Goal: Transaction & Acquisition: Purchase product/service

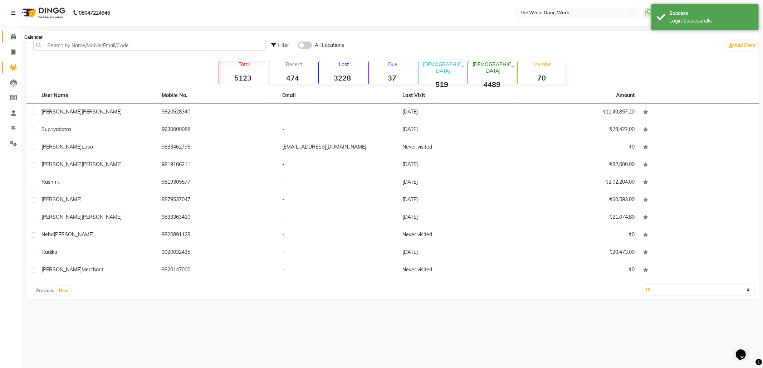
click at [11, 36] on icon at bounding box center [13, 36] width 5 height 5
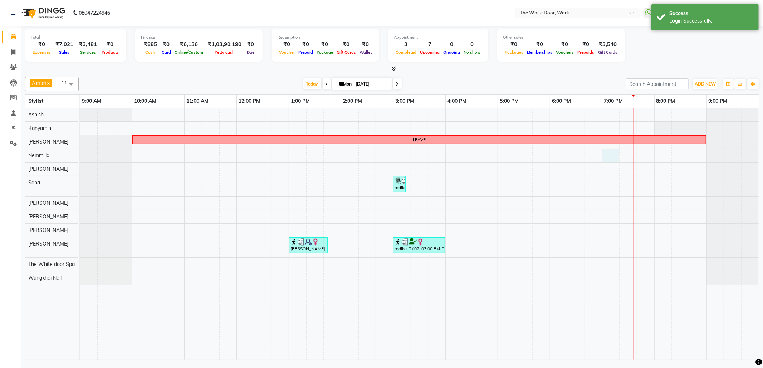
click at [610, 156] on div "LEAVE radika, TK02, 03:00 PM-03:15 PM, Threading Eye Brows Smita, TK03, 01:00 P…" at bounding box center [419, 233] width 679 height 251
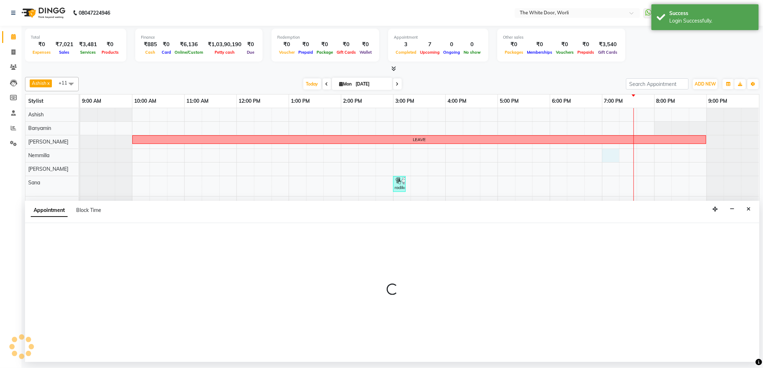
select select "20573"
select select "tentative"
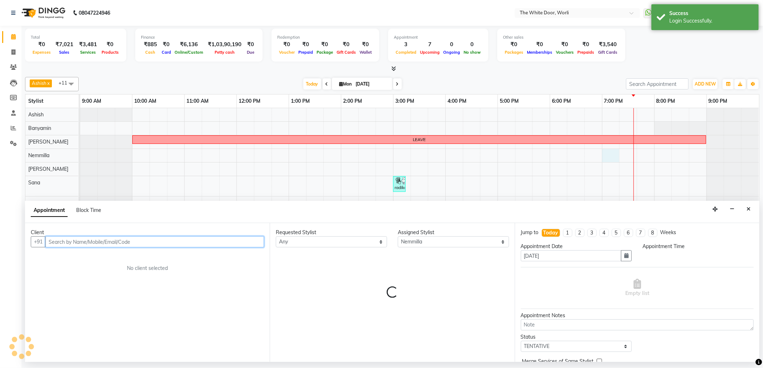
select select "1140"
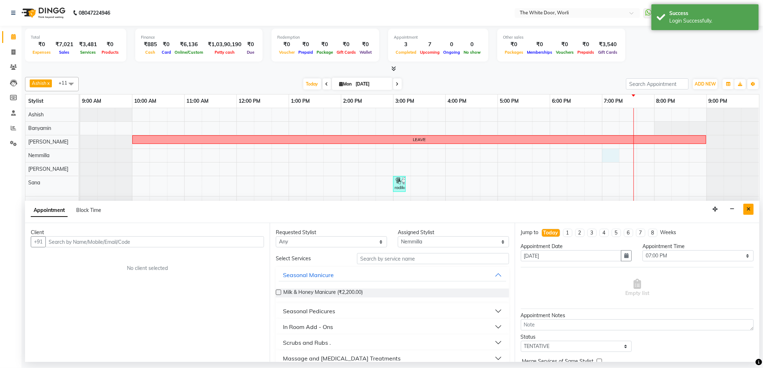
click at [752, 207] on button "Close" at bounding box center [748, 208] width 10 height 11
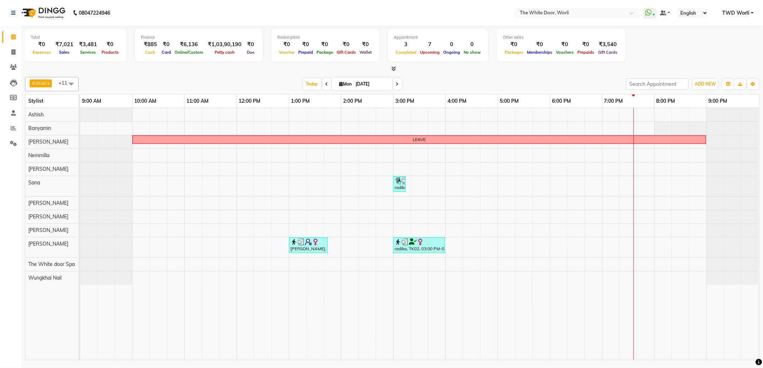
click at [668, 155] on div "LEAVE radika, TK02, 03:00 PM-03:15 PM, Threading Eye Brows Smita, TK03, 01:00 P…" at bounding box center [419, 233] width 679 height 251
select select "20573"
select select "tentative"
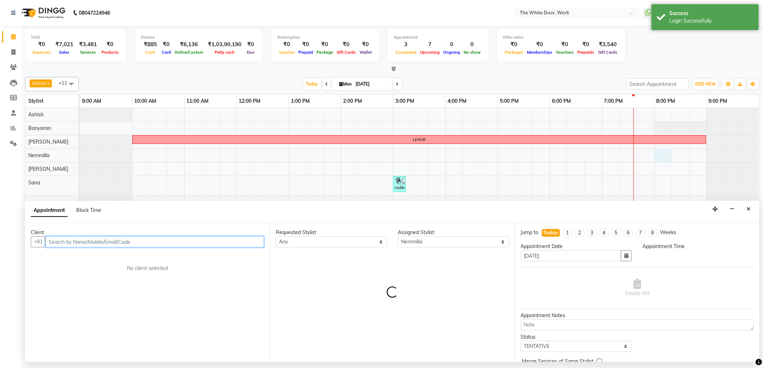
select select "1200"
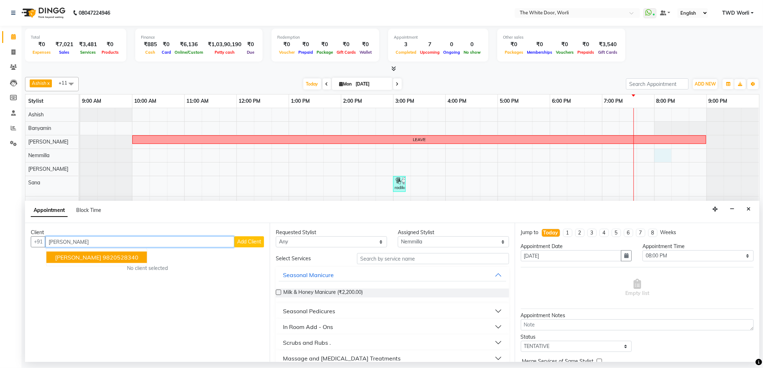
click at [130, 257] on ngb-highlight "9820528340" at bounding box center [121, 257] width 36 height 7
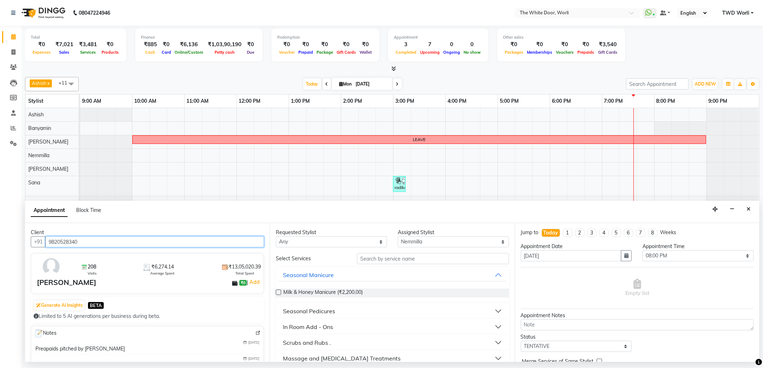
type input "9820528340"
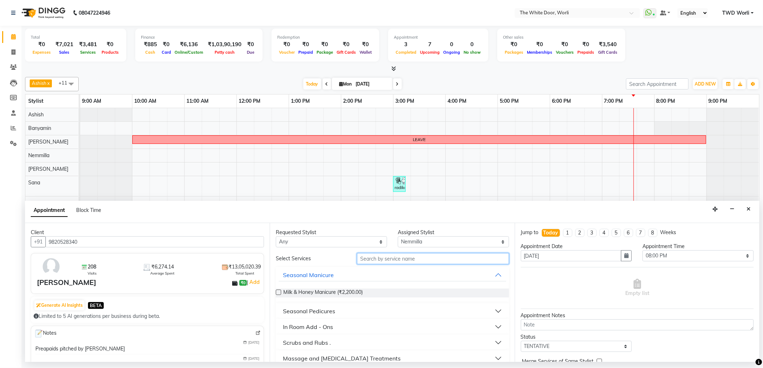
click at [411, 262] on input "text" at bounding box center [433, 258] width 152 height 11
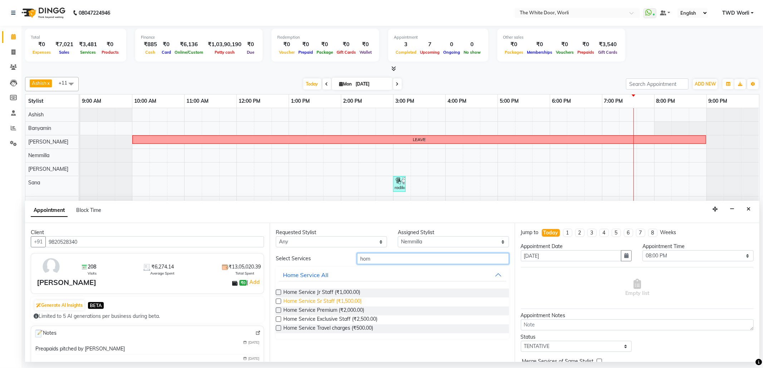
type input "hom"
click at [345, 300] on span "Home Service Sr Staff (₹1,500.00)" at bounding box center [322, 301] width 78 height 9
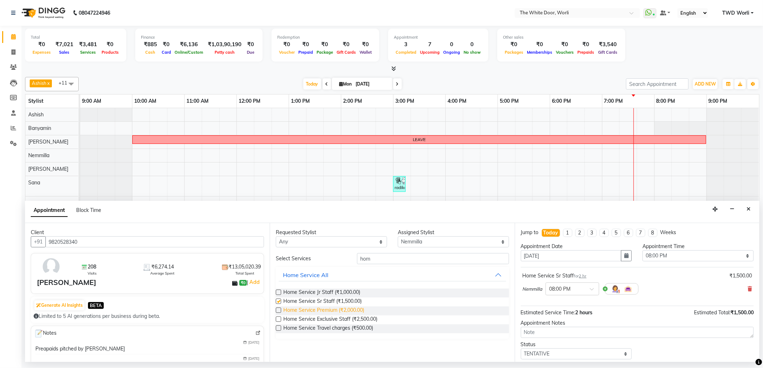
checkbox input "false"
click at [346, 308] on span "Home Service Premium (₹2,000.00)" at bounding box center [323, 310] width 81 height 9
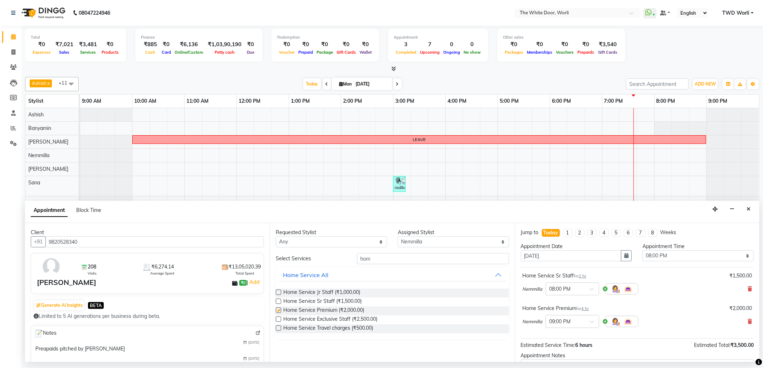
checkbox input "false"
click at [378, 259] on input "hom" at bounding box center [433, 258] width 152 height 11
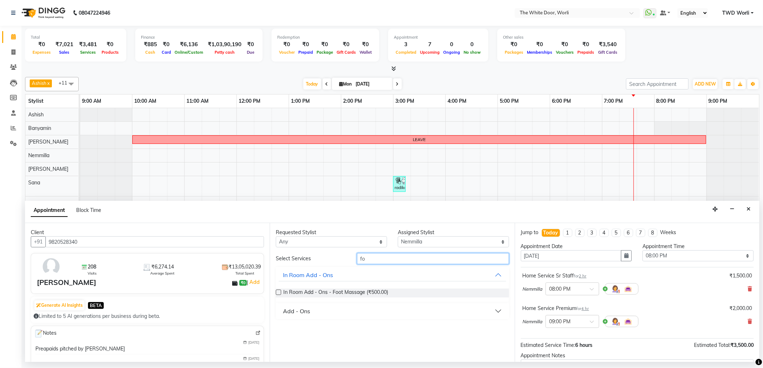
type input "f"
type input "legs"
click at [325, 295] on span "Feet + Legs Massage (₹1,100.00)" at bounding box center [321, 292] width 76 height 9
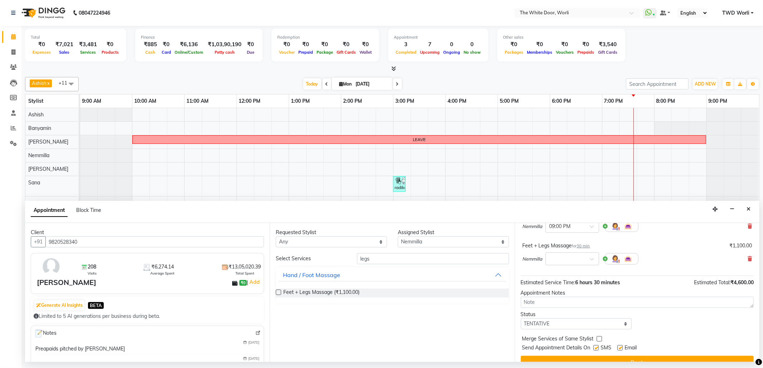
scroll to position [109, 0]
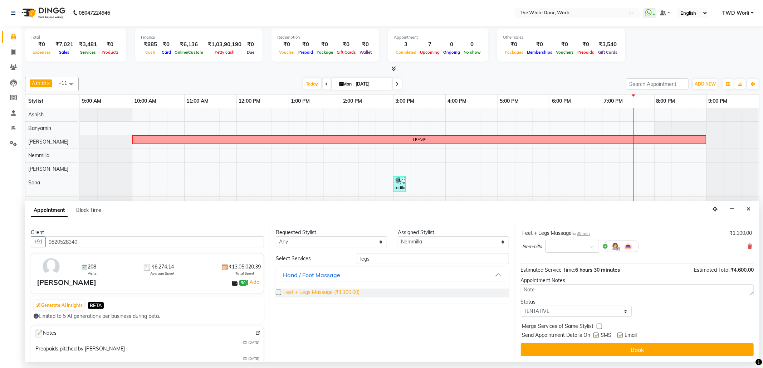
click at [340, 292] on span "Feet + Legs Massage (₹1,100.00)" at bounding box center [321, 292] width 76 height 9
checkbox input "false"
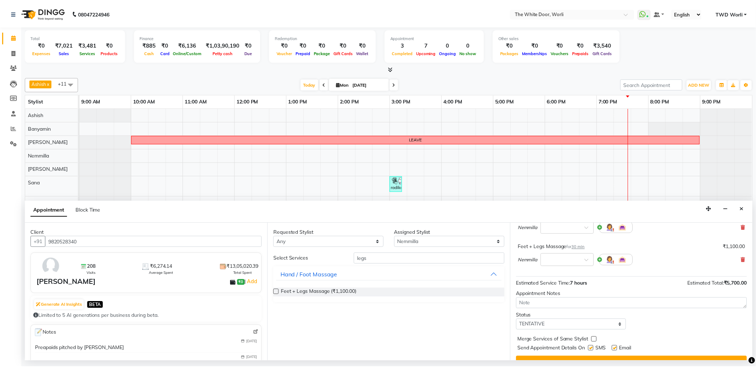
scroll to position [141, 0]
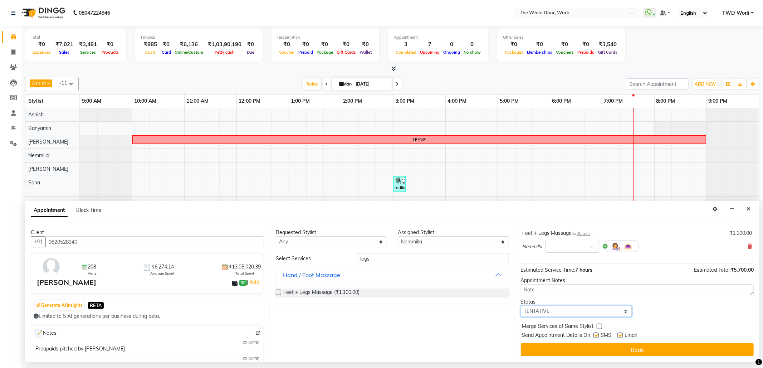
click at [567, 315] on select "Select TENTATIVE CONFIRM CHECK-IN UPCOMING" at bounding box center [576, 310] width 111 height 11
select select "confirm booking"
click at [521, 306] on select "Select TENTATIVE CONFIRM CHECK-IN UPCOMING" at bounding box center [576, 310] width 111 height 11
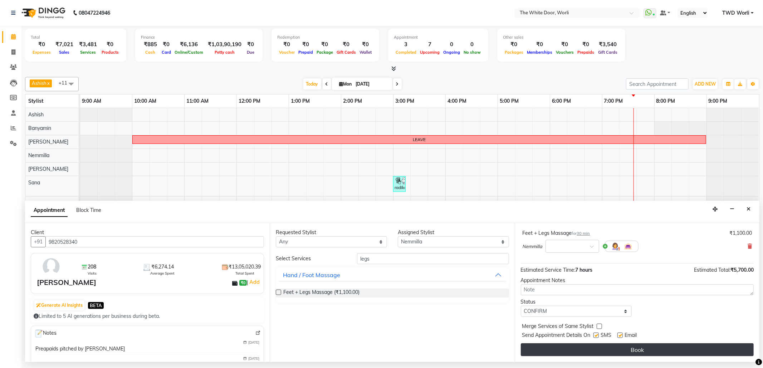
click at [602, 351] on button "Book" at bounding box center [637, 349] width 233 height 13
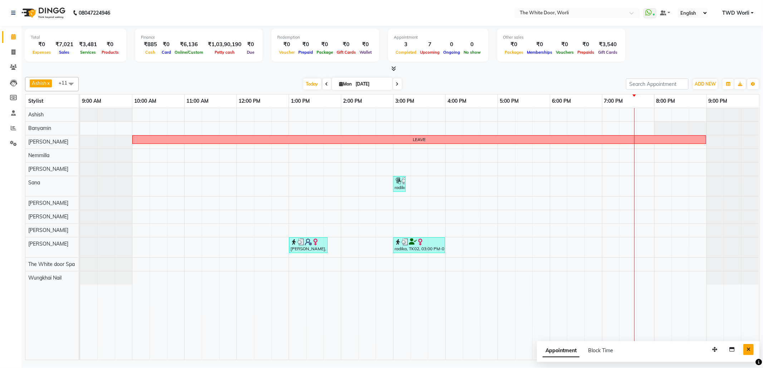
click at [745, 348] on button "Close" at bounding box center [748, 349] width 10 height 11
click at [668, 170] on div "LEAVE radika, TK02, 03:00 PM-03:15 PM, Threading Eye Brows Smita, TK03, 01:00 P…" at bounding box center [419, 233] width 679 height 251
select select "22903"
select select "tentative"
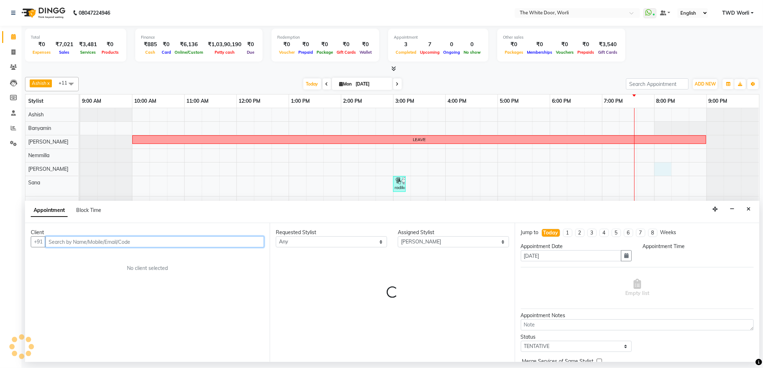
select select "1200"
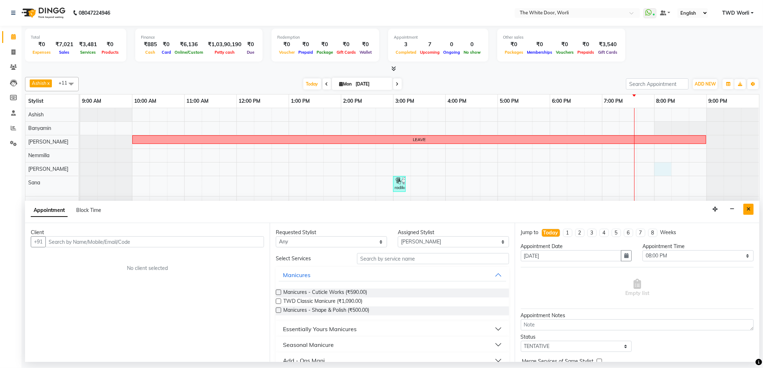
click at [750, 209] on icon "Close" at bounding box center [748, 208] width 4 height 5
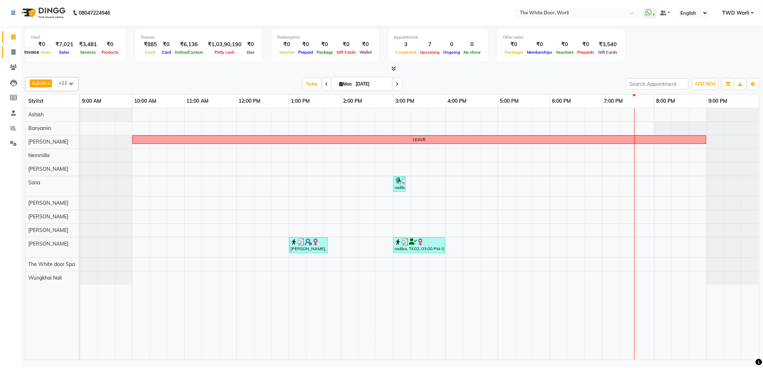
click at [13, 50] on icon at bounding box center [13, 51] width 4 height 5
select select "service"
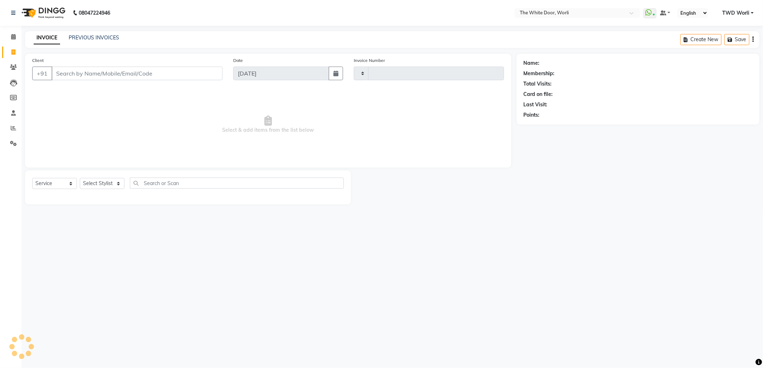
type input "1406"
select select "4027"
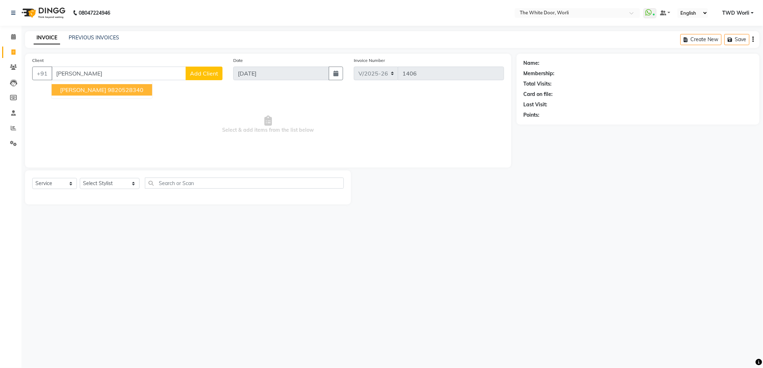
click at [87, 88] on span "Tarulika Khaitan" at bounding box center [83, 89] width 46 height 7
type input "9820528340"
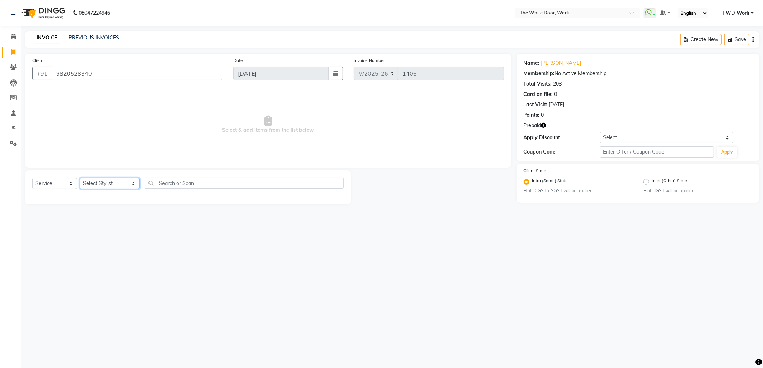
click at [103, 183] on select "Select Stylist Aarti Amit d Anil APEI Asa Ashish Ashish S Banyamin CELIN CHITRA…" at bounding box center [110, 183] width 60 height 11
select select "20573"
click at [80, 178] on select "Select Stylist Aarti Amit d Anil APEI Asa Ashish Ashish S Banyamin CELIN CHITRA…" at bounding box center [110, 183] width 60 height 11
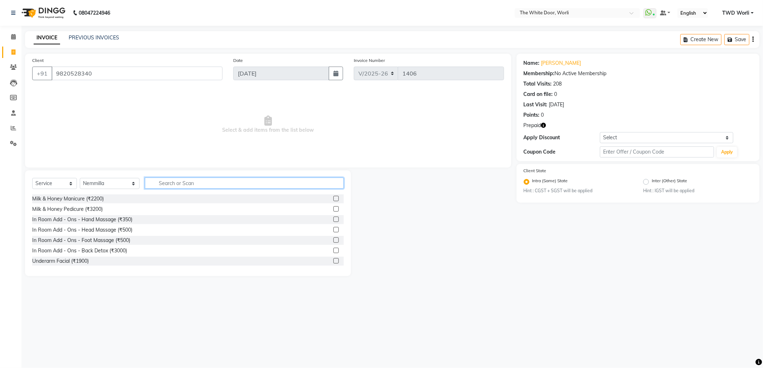
click at [179, 179] on input "text" at bounding box center [244, 182] width 198 height 11
type input "hom"
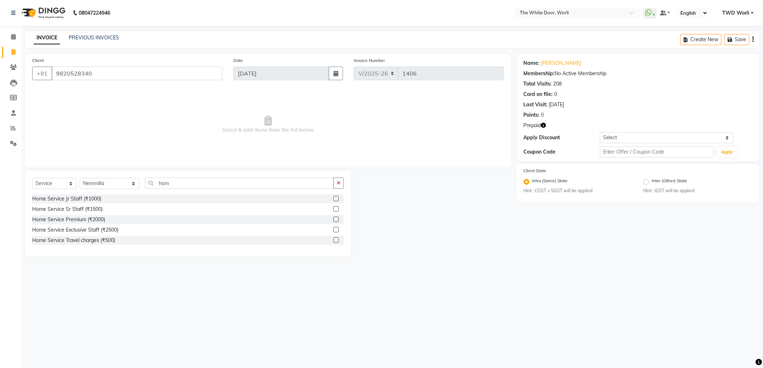
click at [336, 208] on label at bounding box center [335, 208] width 5 height 5
click at [336, 208] on input "checkbox" at bounding box center [335, 209] width 5 height 5
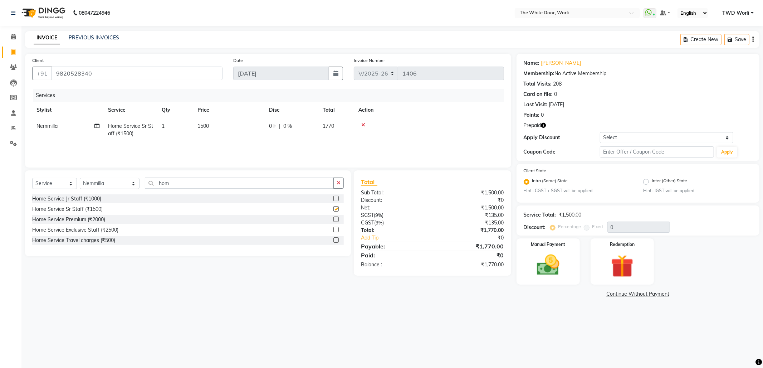
checkbox input "false"
click at [200, 182] on input "hom" at bounding box center [239, 182] width 188 height 11
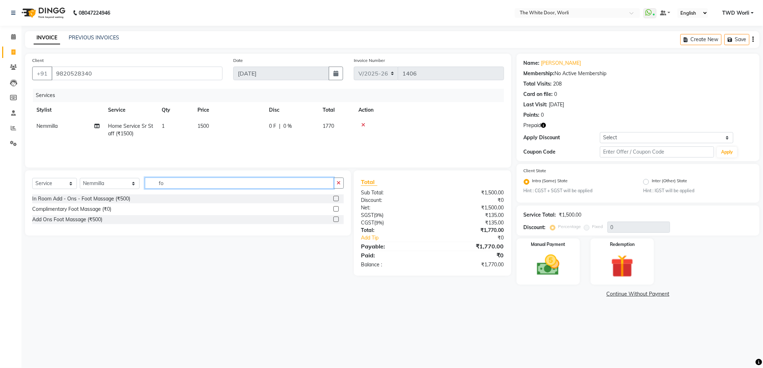
type input "f"
type input "legs"
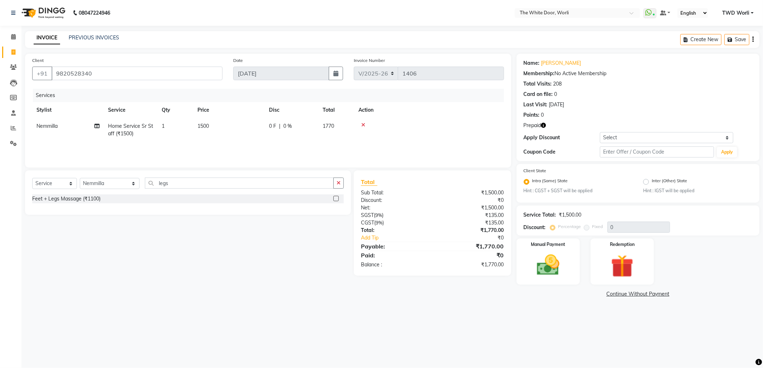
click at [335, 200] on label at bounding box center [335, 198] width 5 height 5
click at [335, 200] on input "checkbox" at bounding box center [335, 198] width 5 height 5
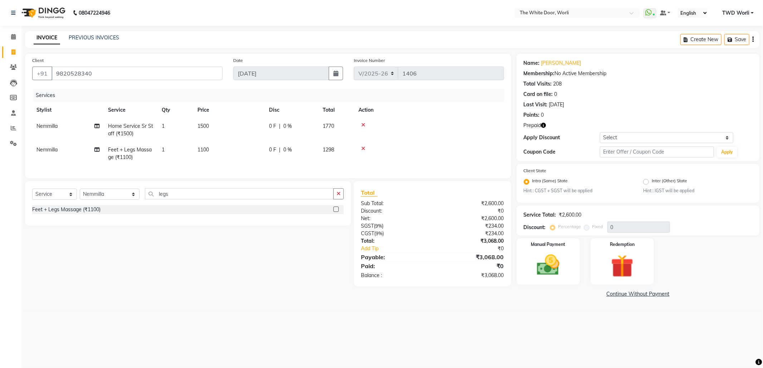
click at [334, 212] on label at bounding box center [335, 208] width 5 height 5
click at [334, 212] on input "checkbox" at bounding box center [335, 209] width 5 height 5
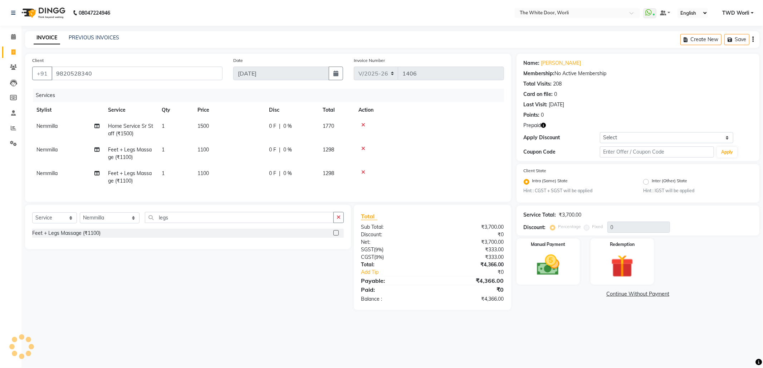
click at [337, 235] on label at bounding box center [335, 232] width 5 height 5
click at [337, 235] on input "checkbox" at bounding box center [335, 233] width 5 height 5
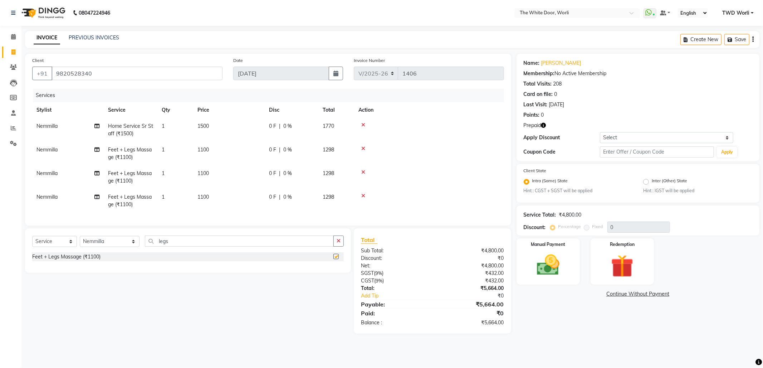
checkbox input "false"
click at [168, 246] on input "legs" at bounding box center [239, 240] width 188 height 11
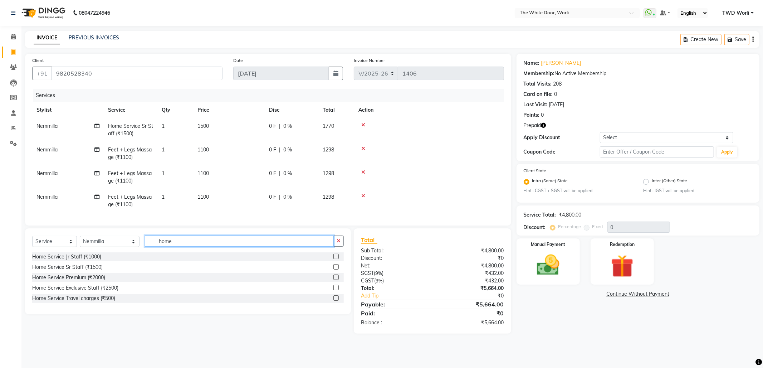
type input "home"
click at [336, 280] on label at bounding box center [335, 276] width 5 height 5
click at [336, 280] on input "checkbox" at bounding box center [335, 277] width 5 height 5
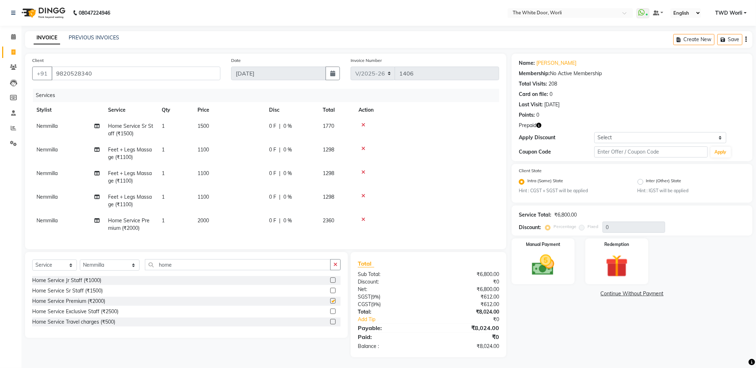
checkbox input "false"
click at [215, 270] on input "home" at bounding box center [238, 264] width 186 height 11
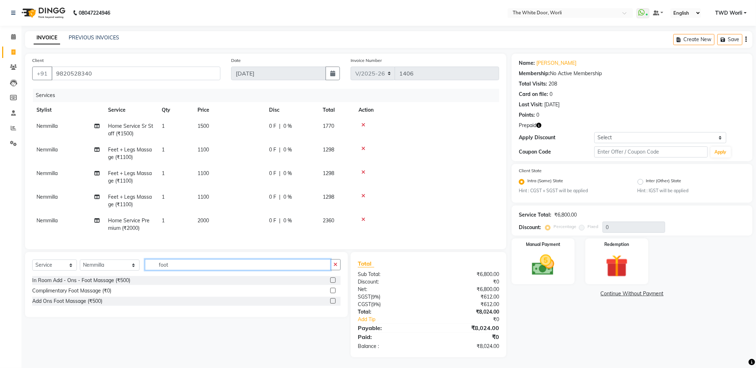
type input "foot"
click at [334, 283] on label at bounding box center [332, 279] width 5 height 5
click at [334, 283] on input "checkbox" at bounding box center [332, 280] width 5 height 5
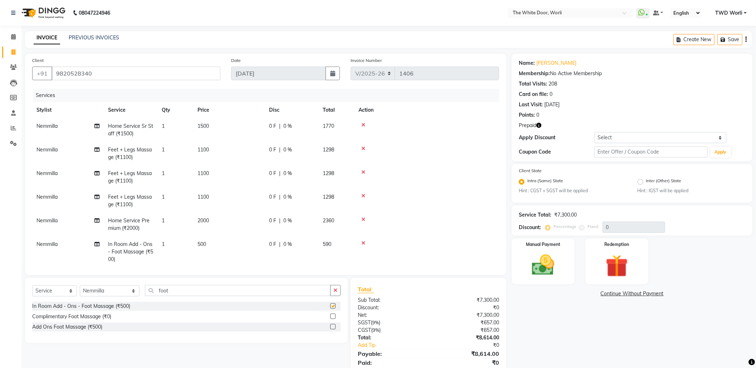
checkbox input "false"
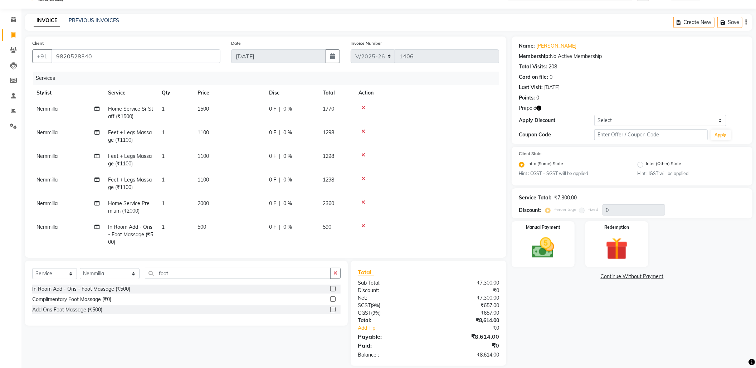
scroll to position [26, 0]
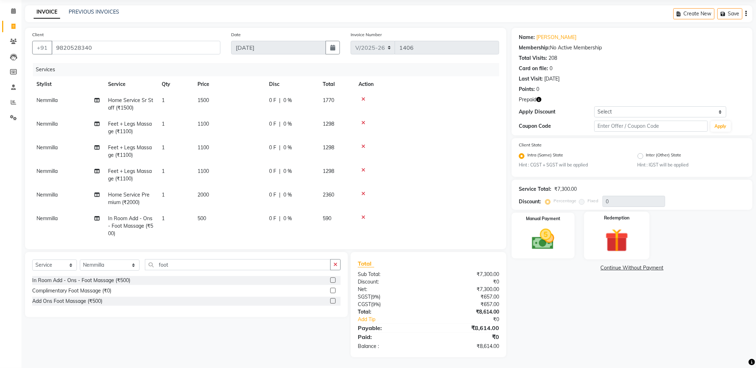
click at [618, 239] on img at bounding box center [617, 240] width 38 height 29
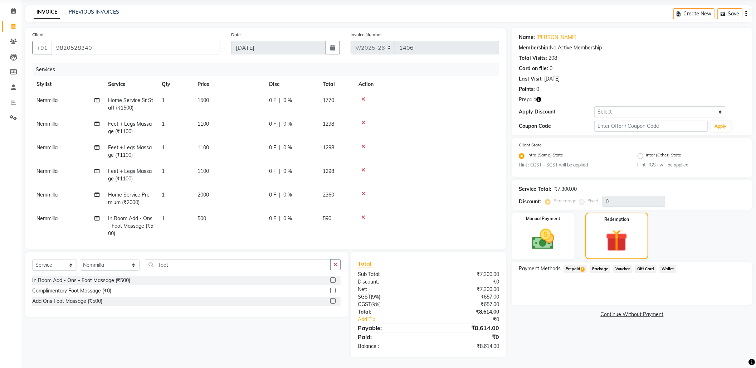
click at [575, 268] on span "Prepaid 1" at bounding box center [574, 269] width 23 height 8
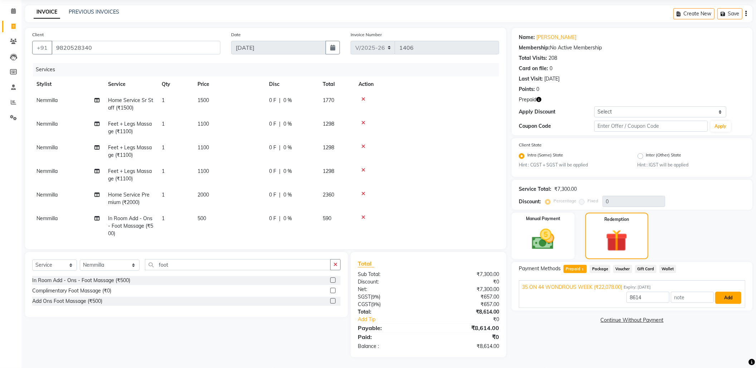
click at [728, 298] on button "Add" at bounding box center [728, 297] width 26 height 12
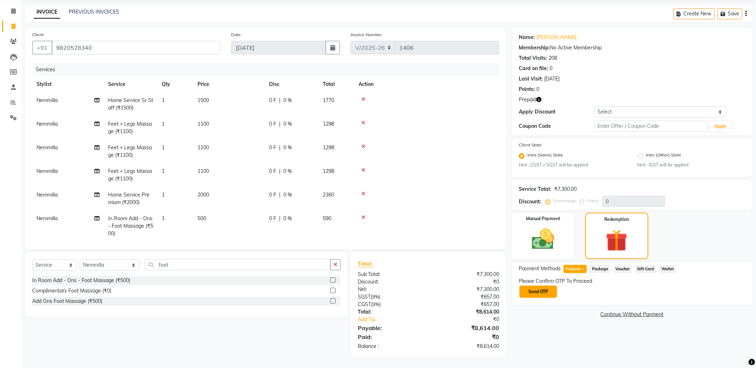
click at [549, 291] on button "Send OTP" at bounding box center [538, 291] width 38 height 12
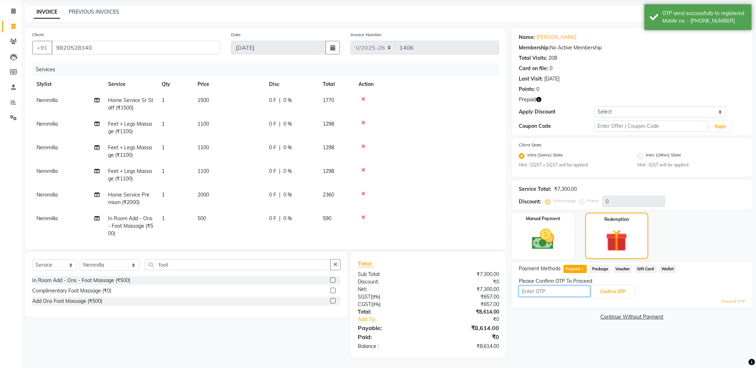
click at [555, 290] on input "text" at bounding box center [555, 290] width 72 height 11
click at [565, 289] on input "8854" at bounding box center [555, 290] width 72 height 11
type input "5860"
click at [610, 298] on div "Resend OTP" at bounding box center [632, 301] width 226 height 6
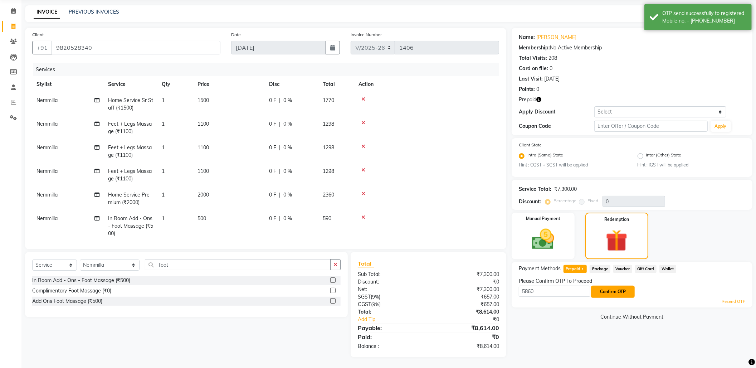
click at [614, 291] on button "Confirm OTP" at bounding box center [613, 291] width 44 height 12
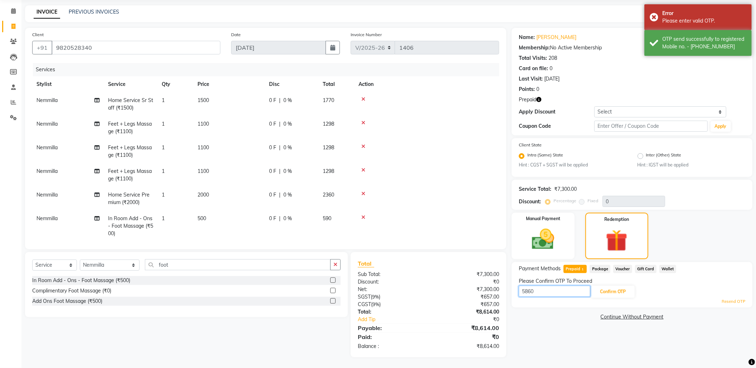
click at [553, 289] on input "5860" at bounding box center [555, 290] width 72 height 11
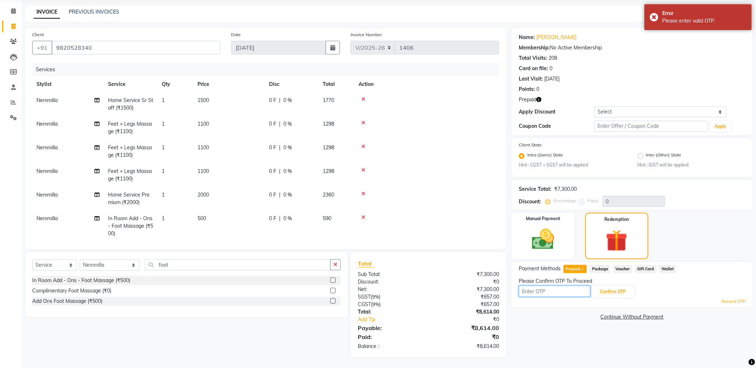
click at [547, 293] on input "text" at bounding box center [555, 290] width 72 height 11
click at [605, 291] on button "Confirm OTP" at bounding box center [613, 291] width 44 height 12
click at [654, 15] on div "Error Please enter valid OTP." at bounding box center [697, 17] width 107 height 26
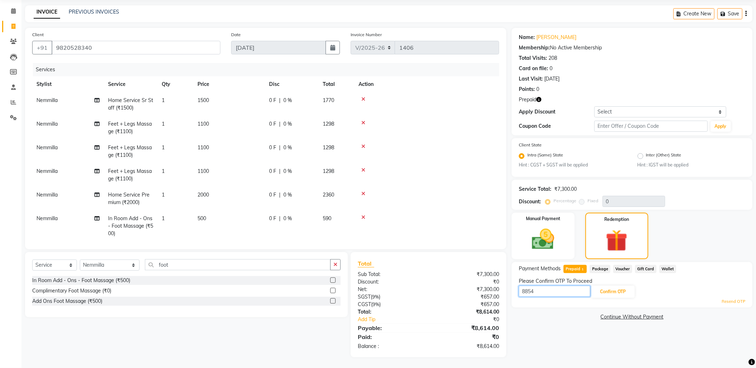
click at [550, 288] on input "8854" at bounding box center [555, 290] width 72 height 11
type input "8"
click at [550, 288] on input "text" at bounding box center [555, 290] width 72 height 11
type input "2480"
click at [607, 294] on button "Confirm OTP" at bounding box center [613, 291] width 44 height 12
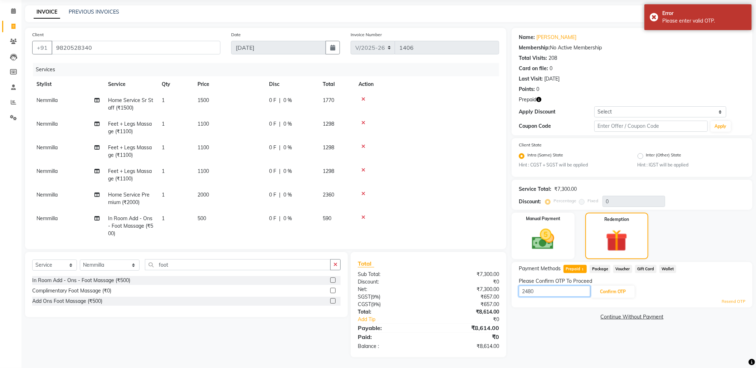
click at [537, 288] on input "2480" at bounding box center [555, 290] width 72 height 11
click at [535, 292] on input "text" at bounding box center [555, 290] width 72 height 11
click at [613, 288] on button "Confirm OTP" at bounding box center [613, 291] width 44 height 12
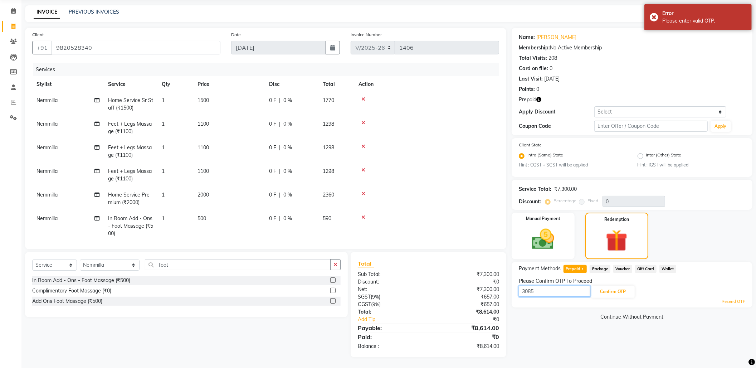
click at [548, 290] on input "3085" at bounding box center [555, 290] width 72 height 11
type input "3"
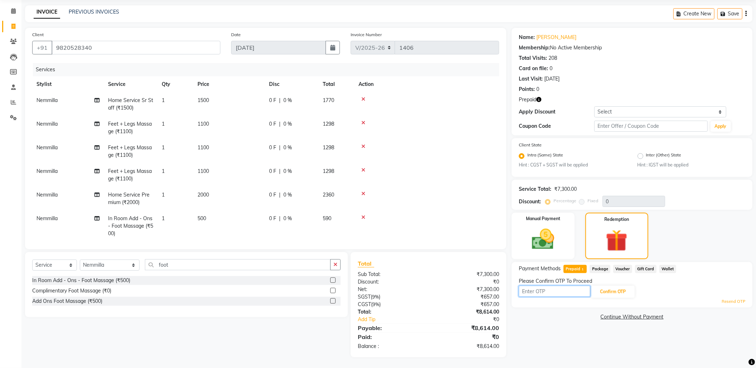
click at [560, 293] on input "text" at bounding box center [555, 290] width 72 height 11
type input "2423"
click at [607, 289] on button "Confirm OTP" at bounding box center [613, 291] width 44 height 12
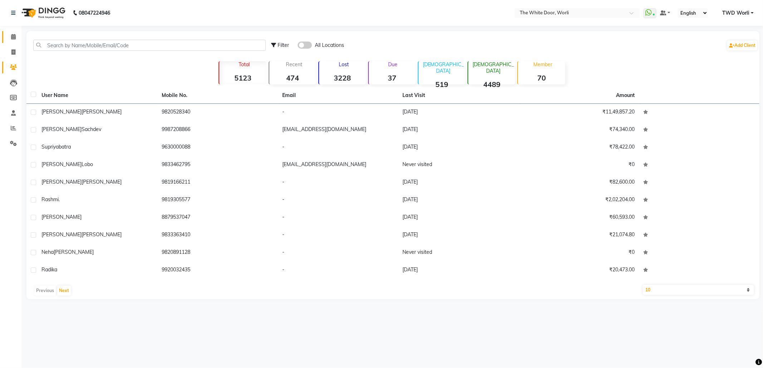
click at [15, 42] on link "Calendar" at bounding box center [10, 37] width 17 height 12
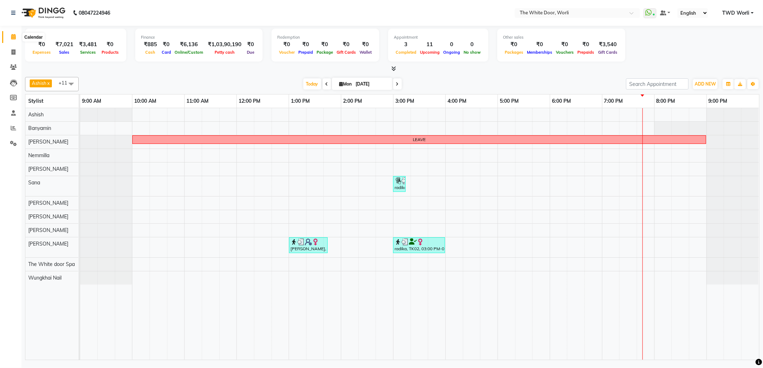
click at [9, 36] on span at bounding box center [13, 37] width 13 height 8
click at [11, 127] on icon at bounding box center [13, 127] width 5 height 5
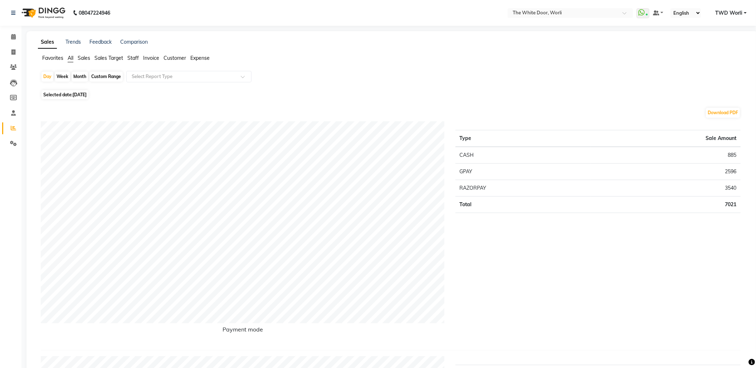
click at [83, 57] on span "Sales" at bounding box center [84, 58] width 13 height 6
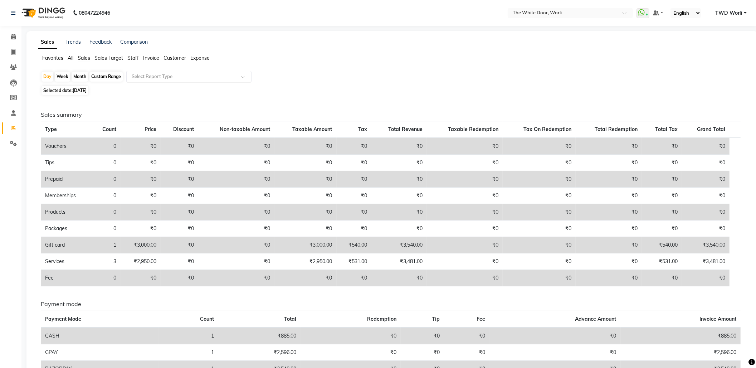
click at [215, 76] on input "text" at bounding box center [181, 76] width 103 height 7
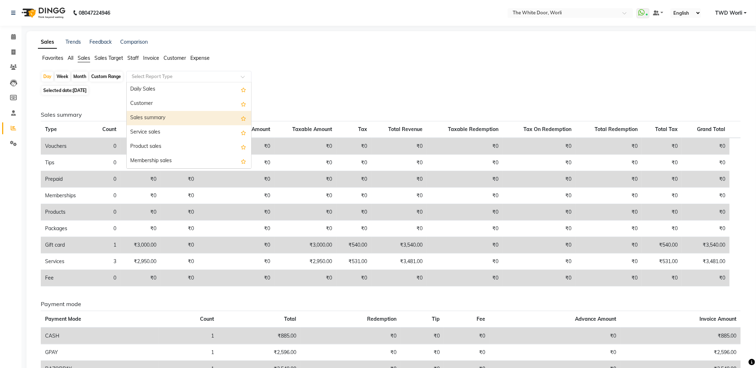
click at [182, 116] on div "Sales summary" at bounding box center [189, 118] width 124 height 14
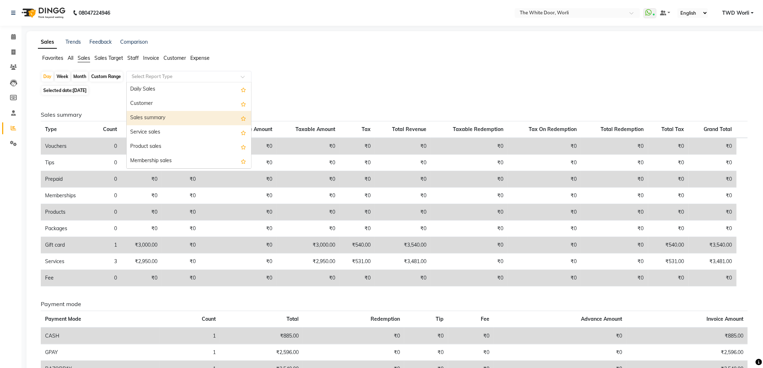
select select "full_report"
select select "csv"
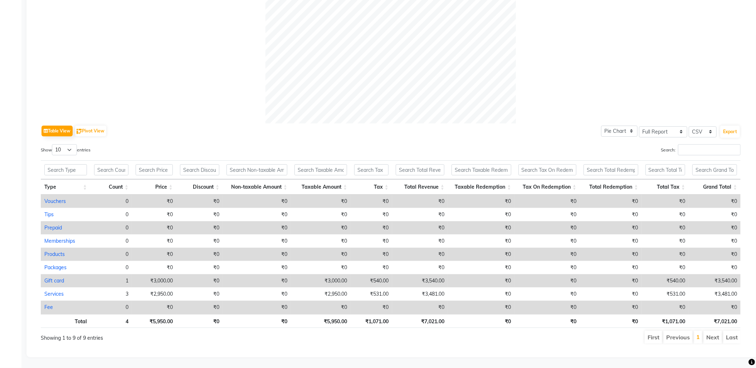
scroll to position [247, 0]
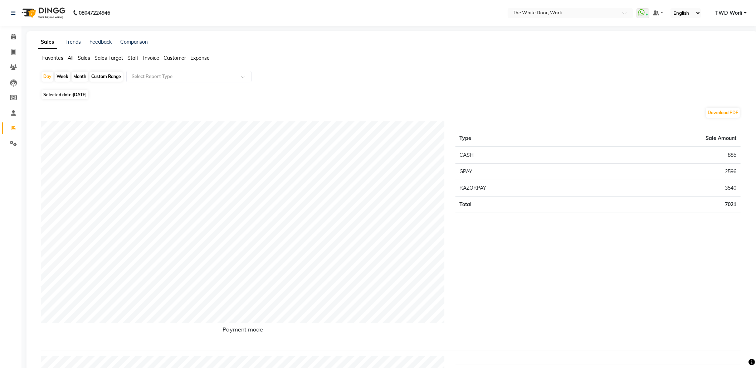
click at [81, 59] on span "Sales" at bounding box center [84, 58] width 13 height 6
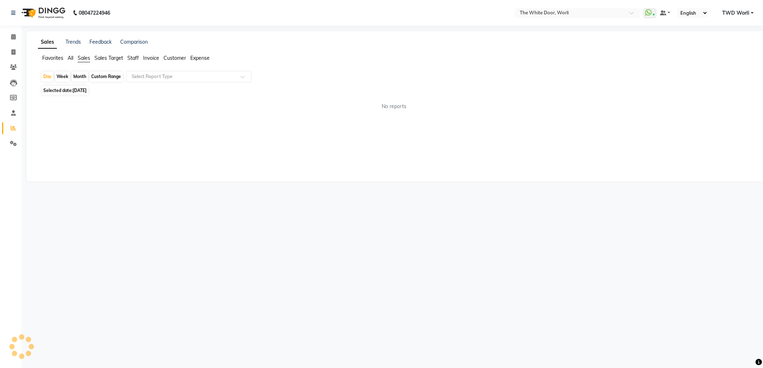
click at [106, 77] on div "Custom Range" at bounding box center [105, 77] width 33 height 10
select select "9"
select select "2025"
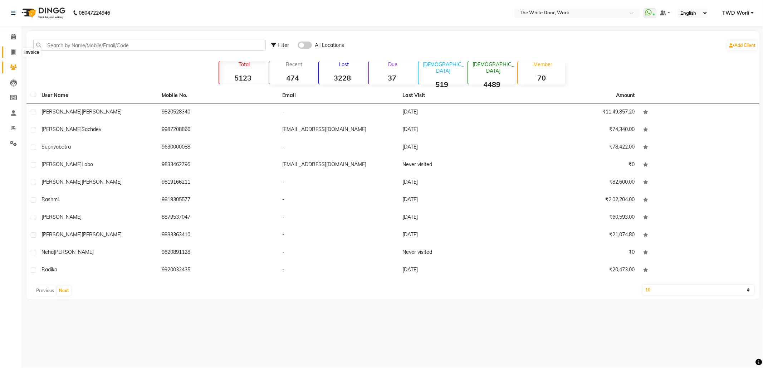
drag, startPoint x: 14, startPoint y: 48, endPoint x: 23, endPoint y: 50, distance: 10.0
click at [14, 48] on span at bounding box center [13, 52] width 13 height 8
select select "service"
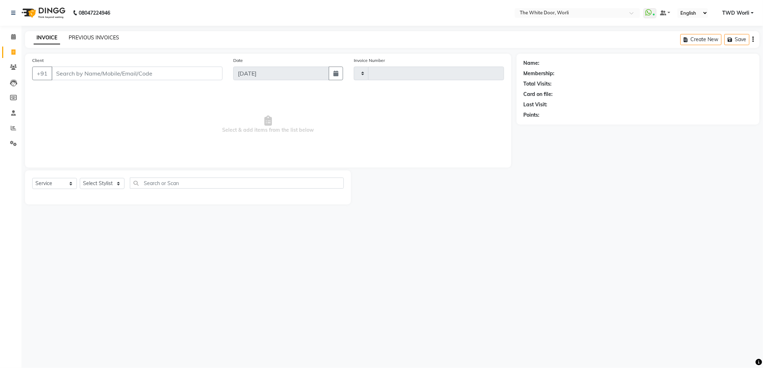
type input "1406"
select select "4027"
click at [109, 36] on link "PREVIOUS INVOICES" at bounding box center [94, 37] width 50 height 6
